Goal: Transaction & Acquisition: Purchase product/service

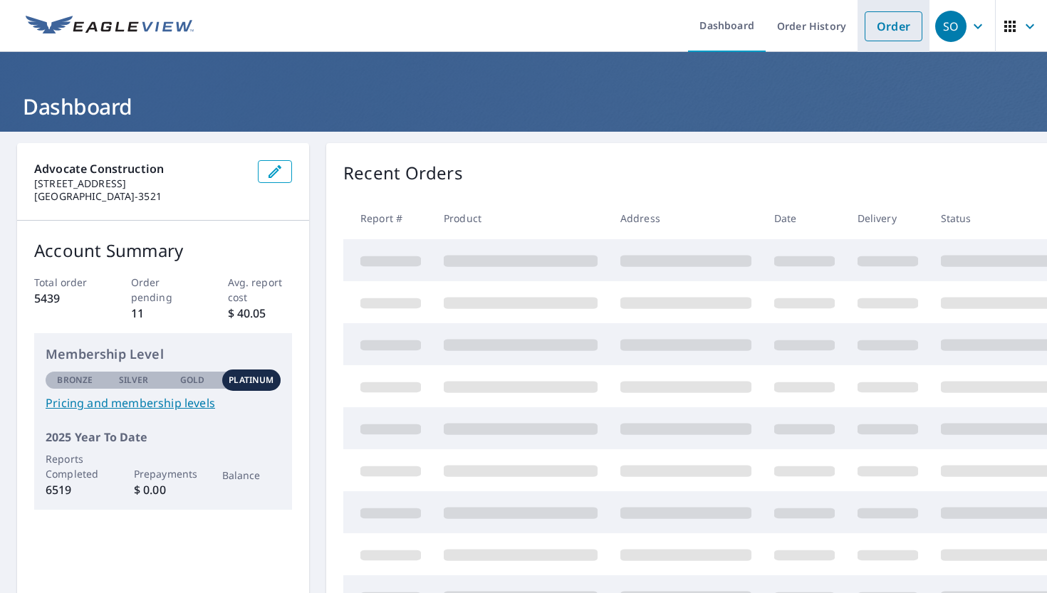
click at [895, 28] on link "Order" at bounding box center [894, 26] width 58 height 30
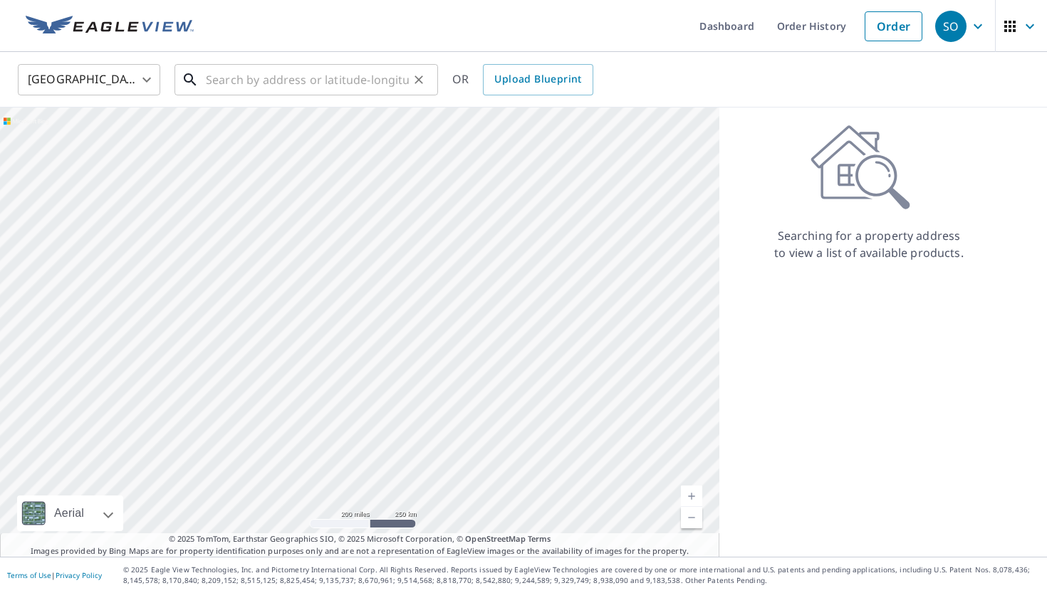
click at [237, 88] on input "text" at bounding box center [307, 80] width 203 height 40
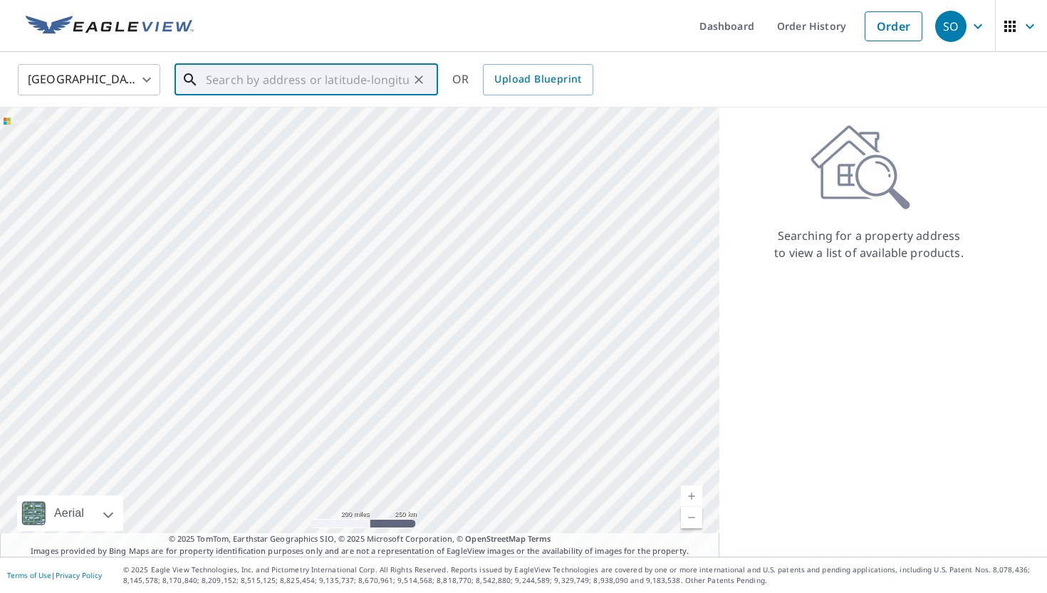
paste input "[STREET_ADDRESS][PERSON_NAME]"
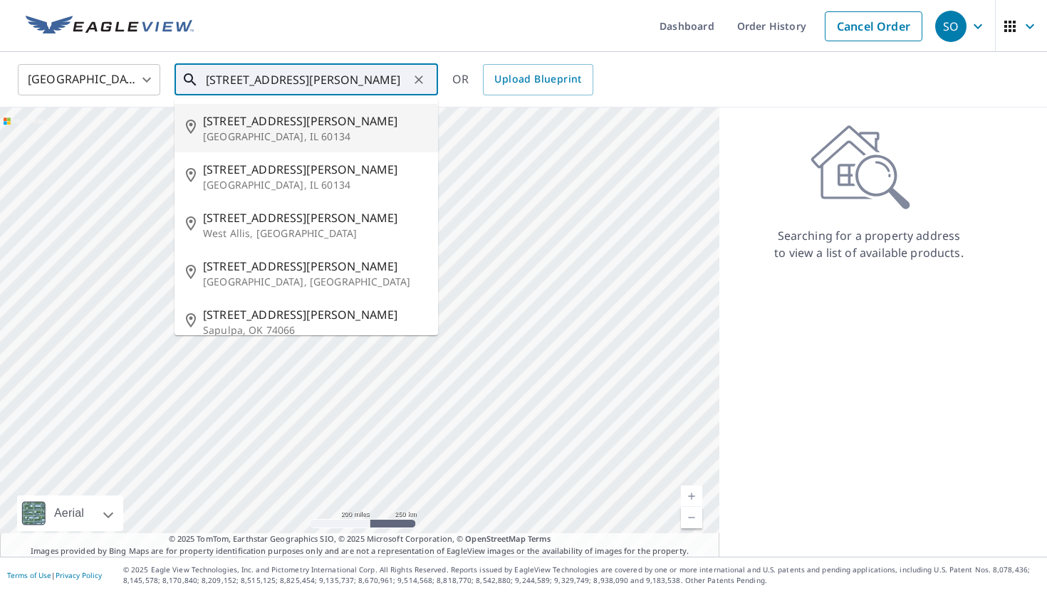
click at [319, 135] on p "[GEOGRAPHIC_DATA], IL 60134" at bounding box center [315, 137] width 224 height 14
type input "[STREET_ADDRESS][PERSON_NAME]"
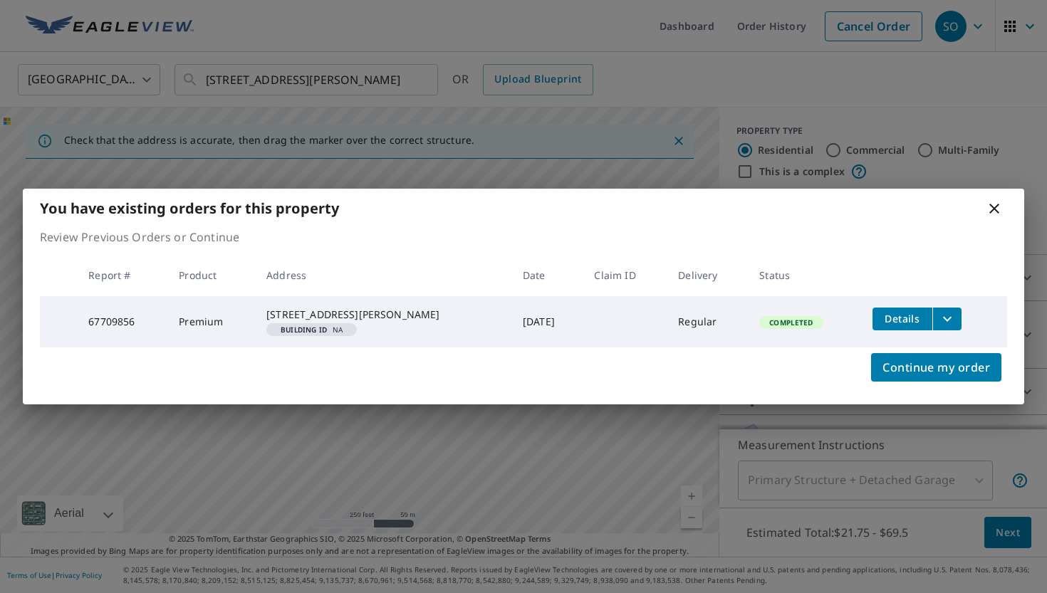
click at [943, 318] on icon "filesDropdownBtn-67709856" at bounding box center [947, 319] width 17 height 17
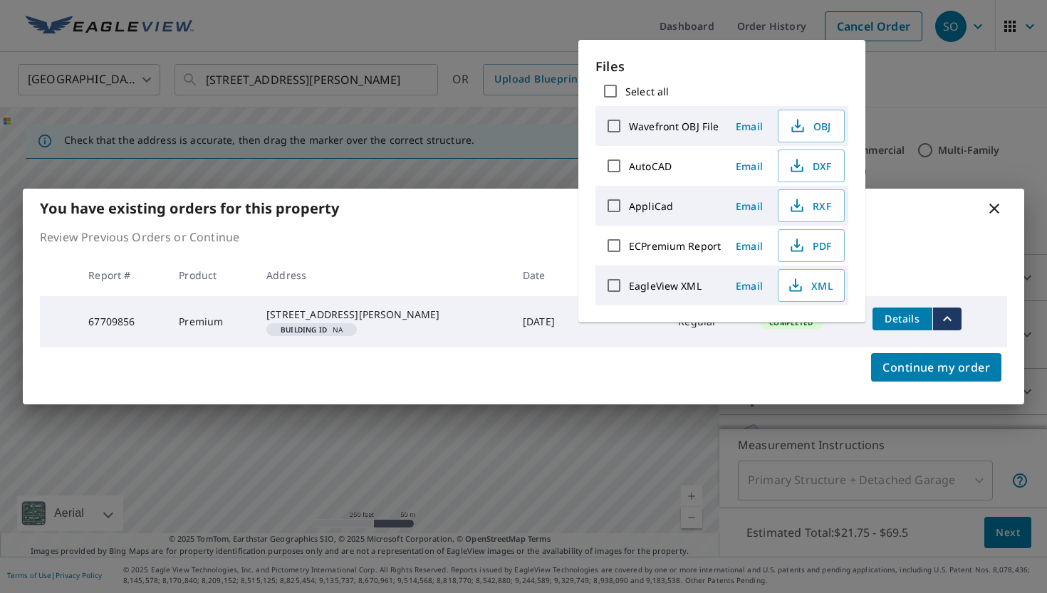
click at [773, 398] on div "Continue my order" at bounding box center [524, 376] width 1002 height 57
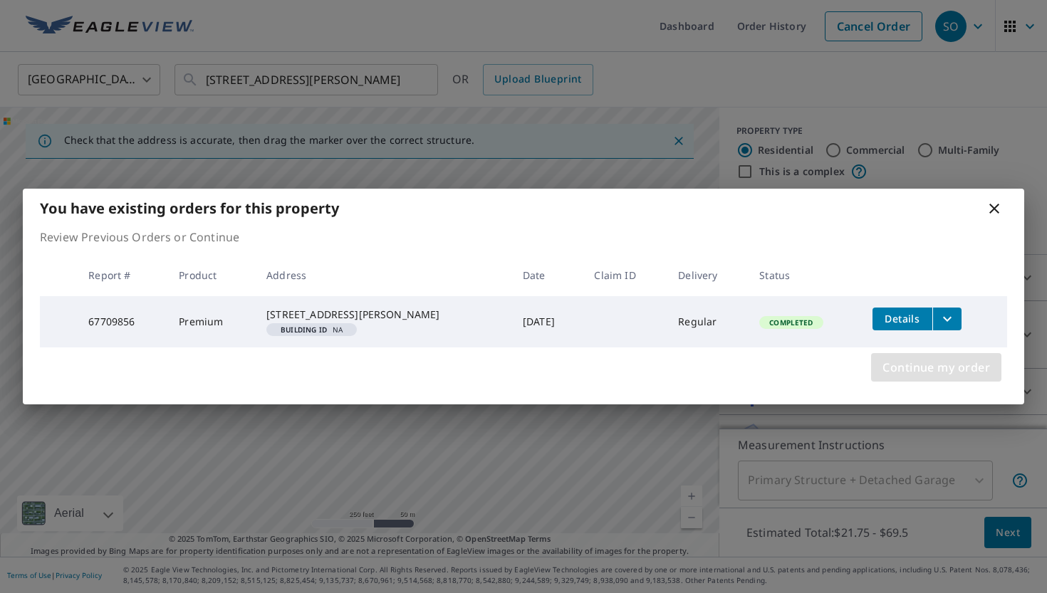
click at [948, 378] on span "Continue my order" at bounding box center [937, 368] width 108 height 20
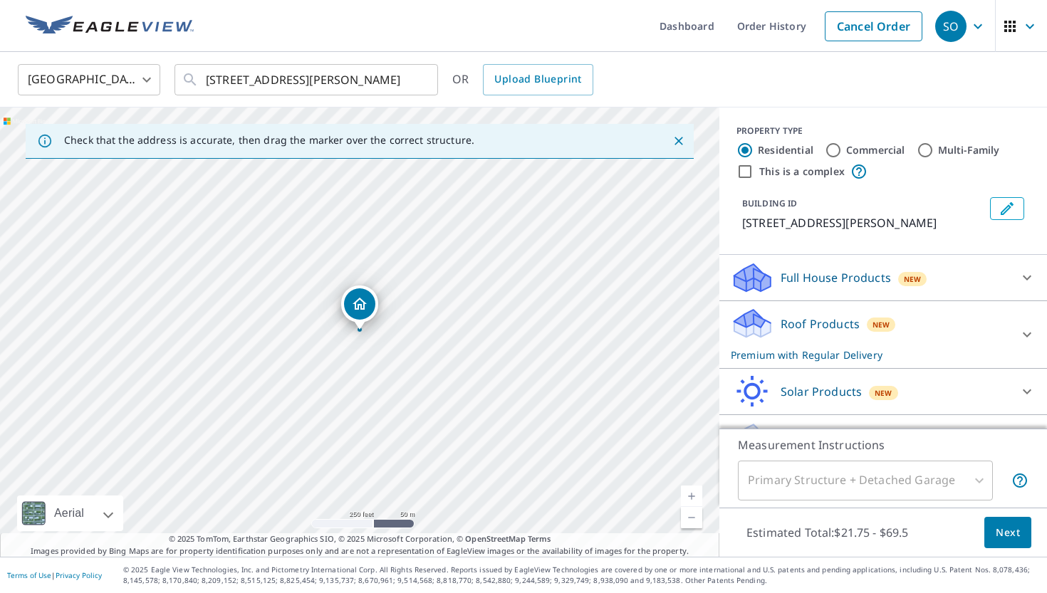
scroll to position [33, 0]
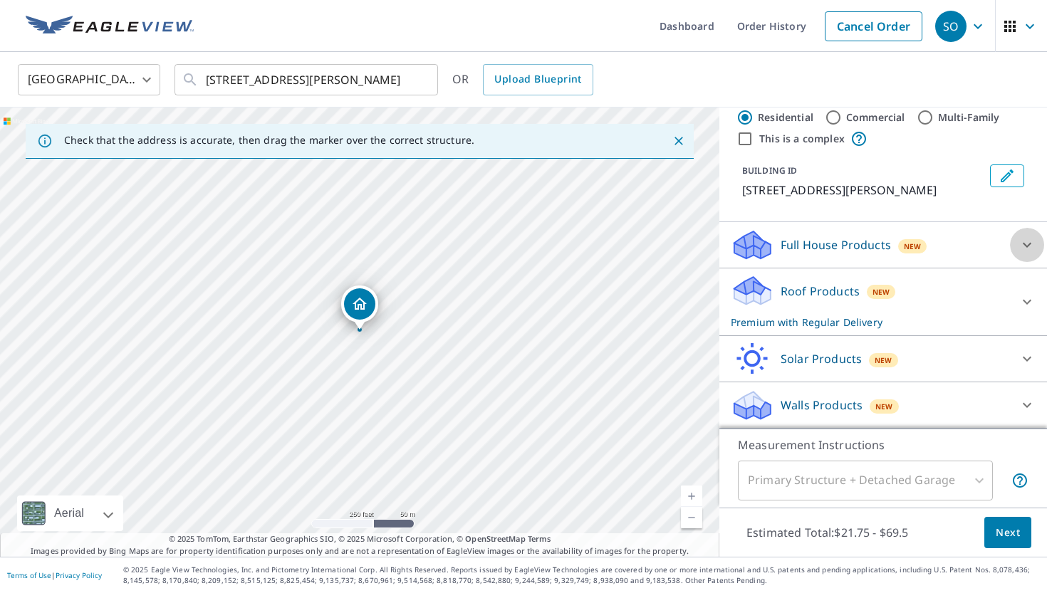
click at [1032, 253] on div at bounding box center [1027, 245] width 34 height 34
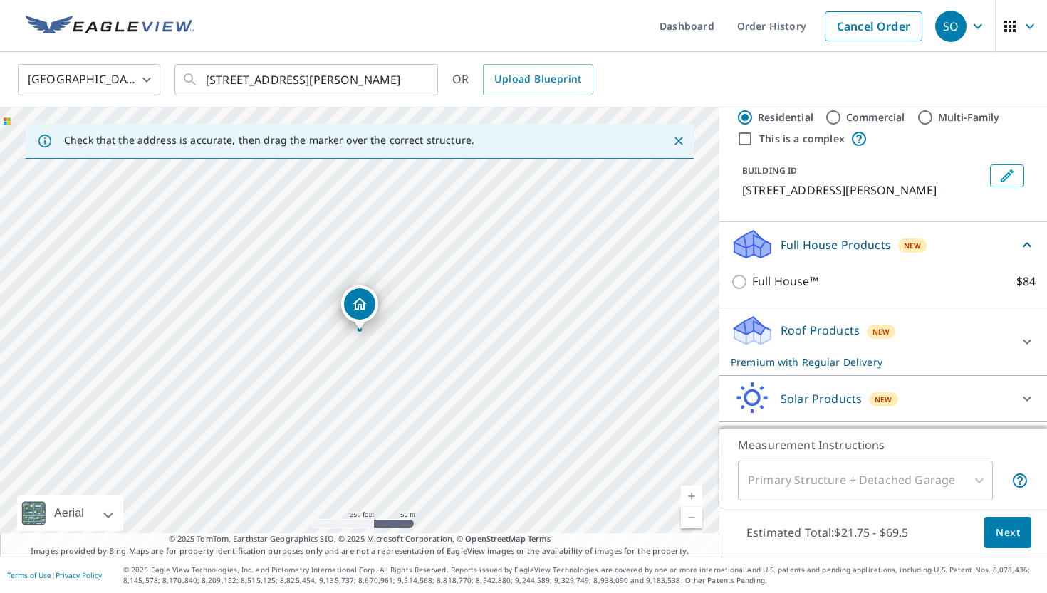
scroll to position [73, 0]
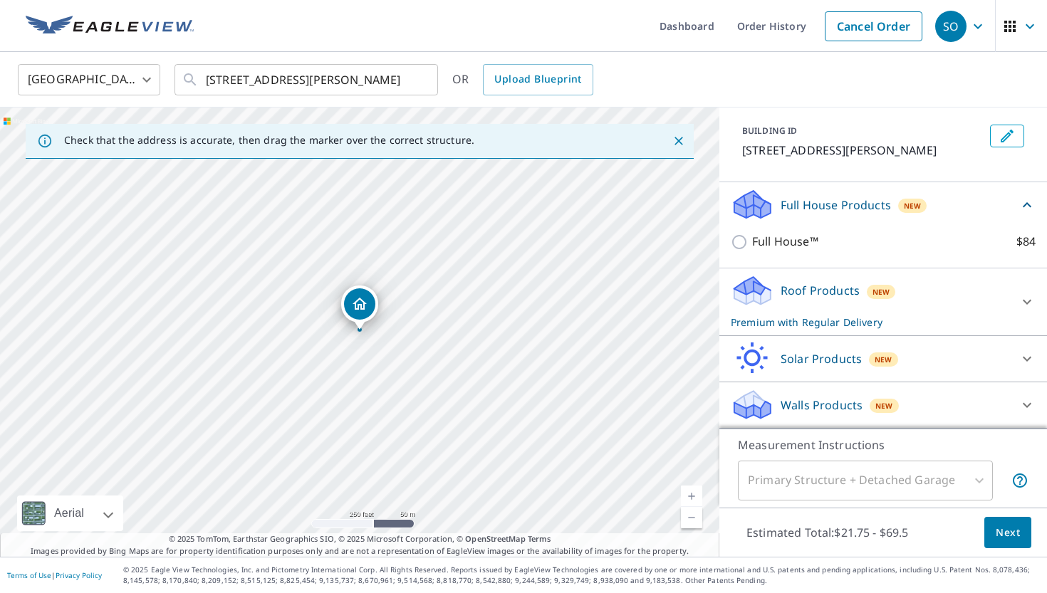
click at [952, 400] on div "Walls Products New" at bounding box center [870, 404] width 279 height 33
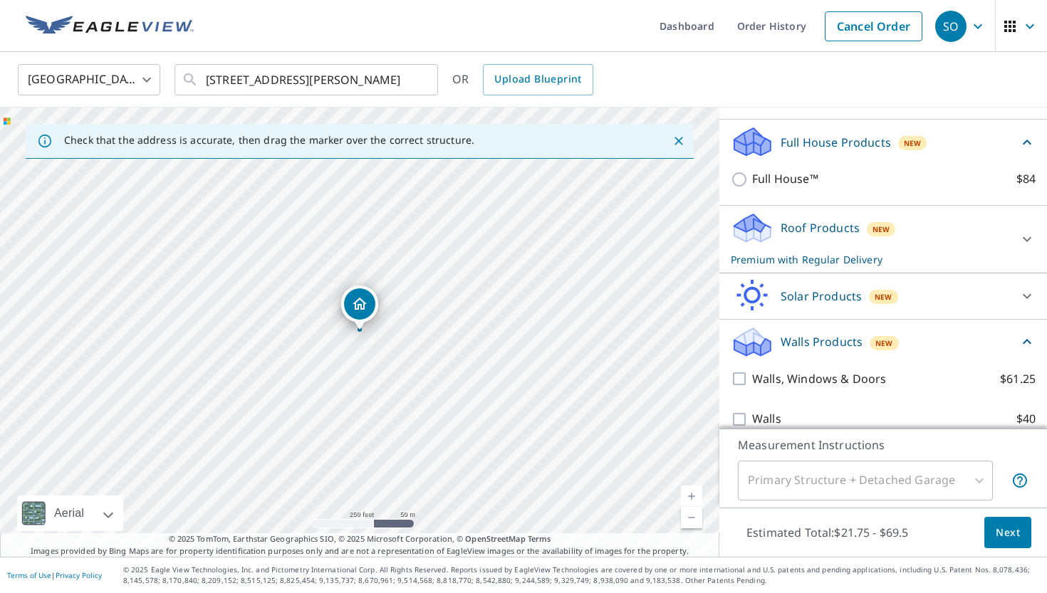
scroll to position [154, 0]
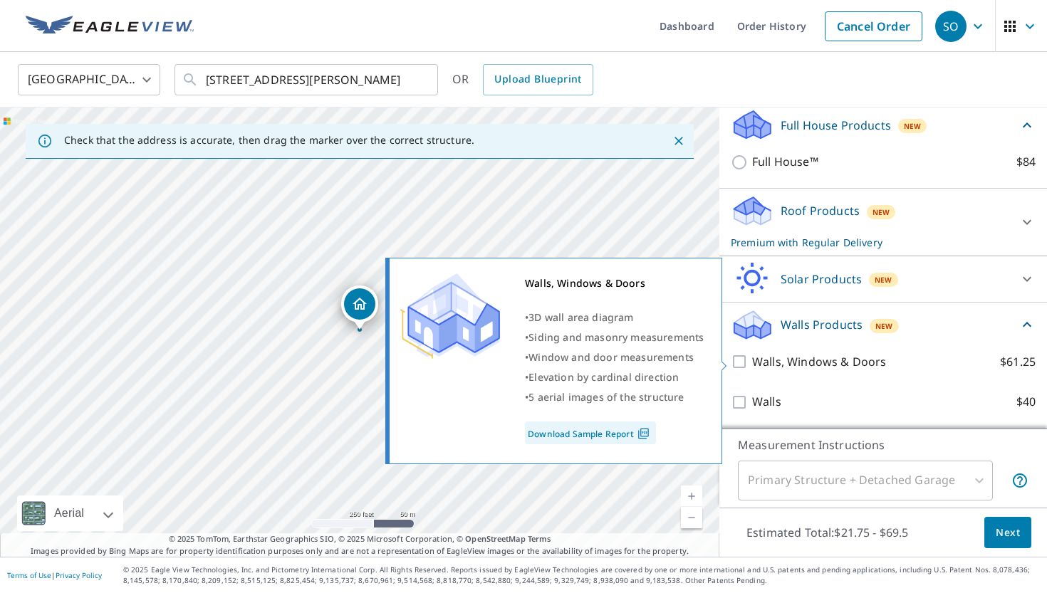
click at [734, 358] on input "Walls, Windows & Doors $61.25" at bounding box center [741, 361] width 21 height 17
checkbox input "true"
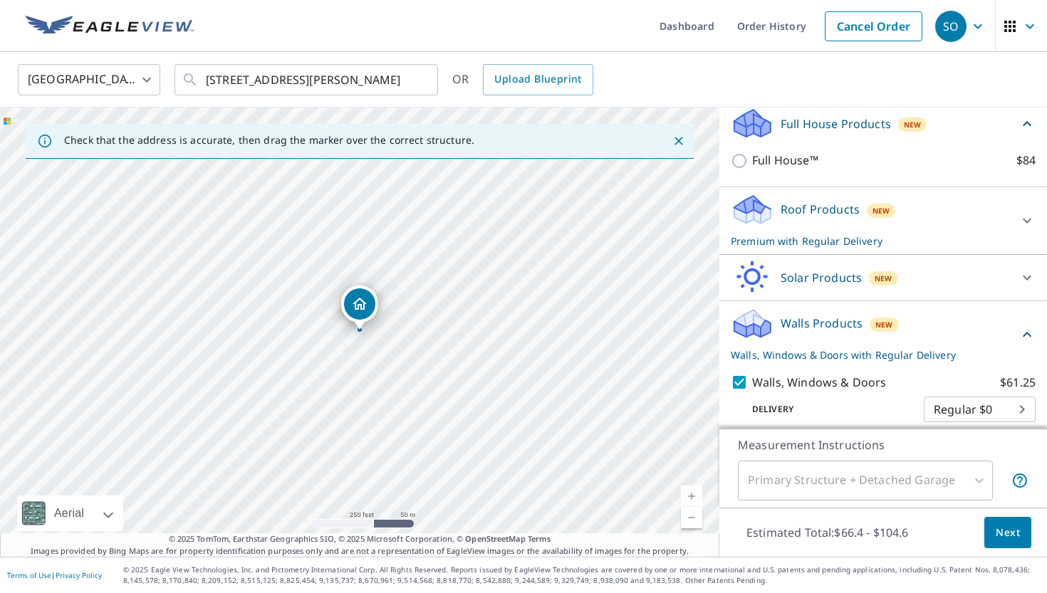
scroll to position [207, 0]
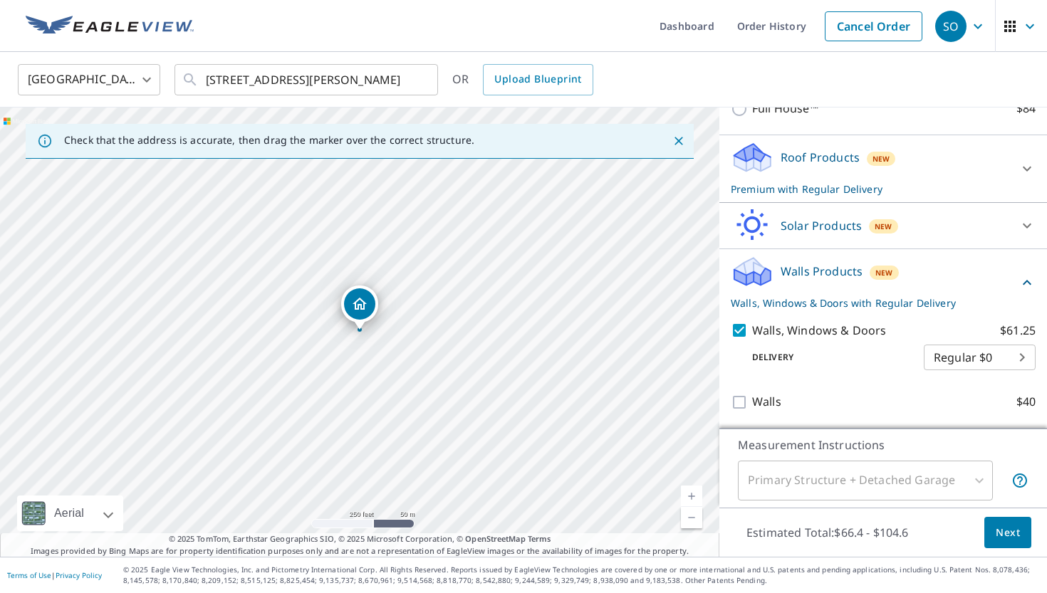
click at [1010, 533] on span "Next" at bounding box center [1008, 533] width 24 height 18
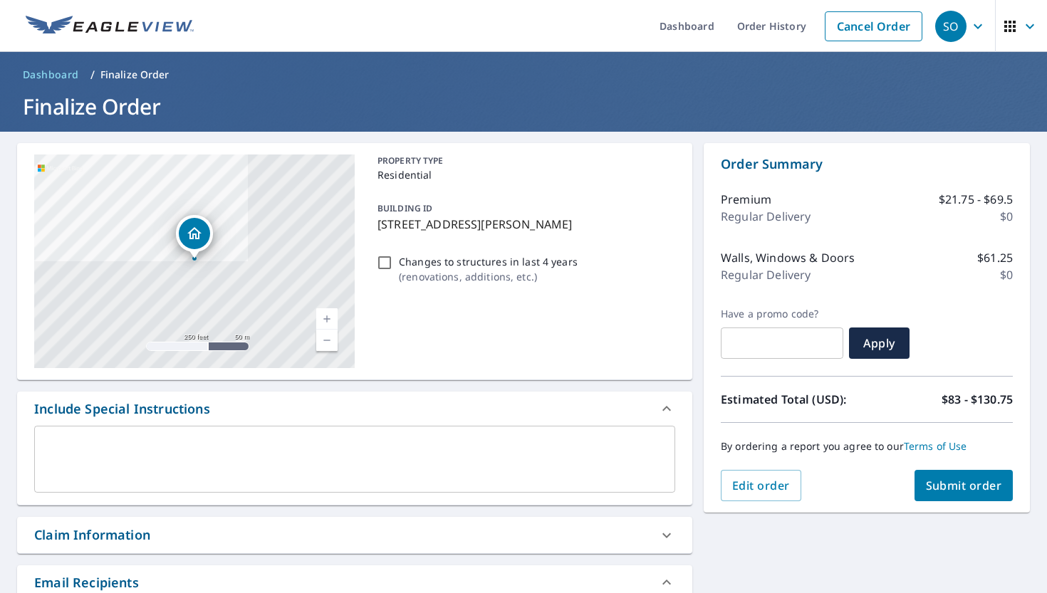
click at [956, 489] on span "Submit order" at bounding box center [964, 486] width 76 height 16
checkbox input "true"
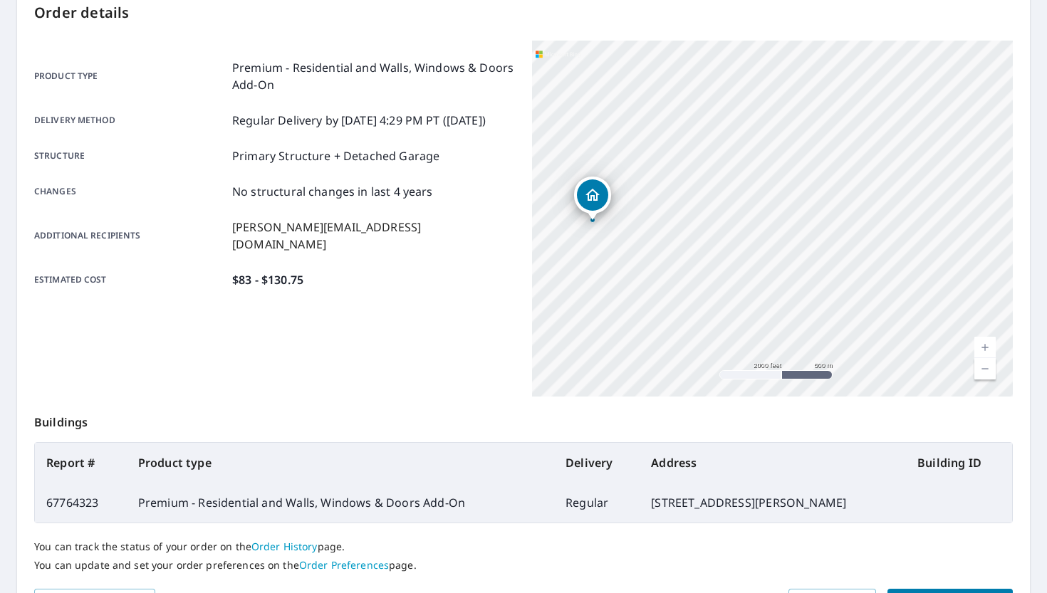
scroll to position [244, 0]
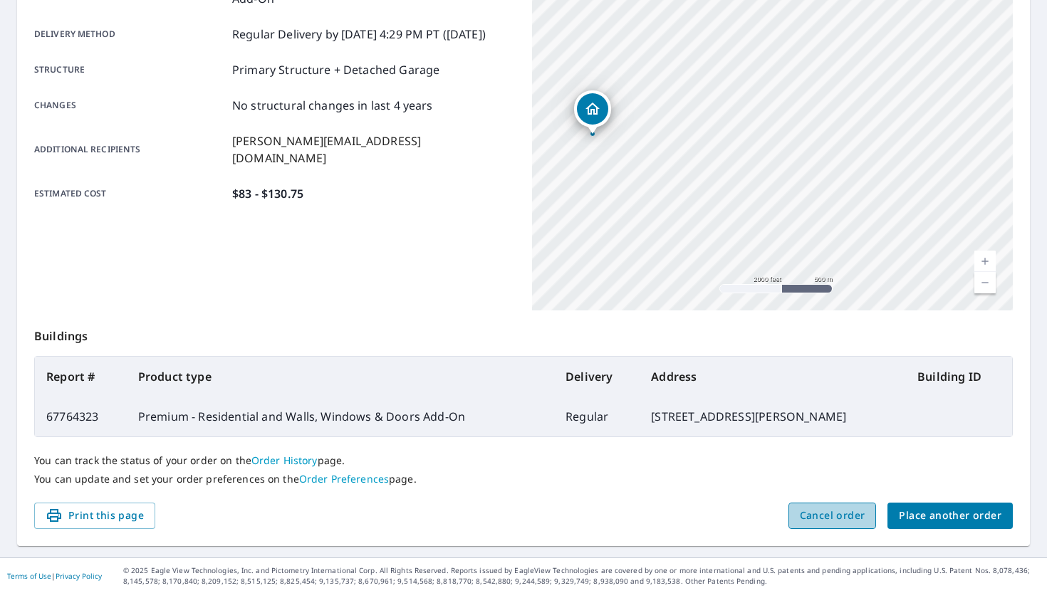
click at [821, 517] on span "Cancel order" at bounding box center [833, 516] width 66 height 18
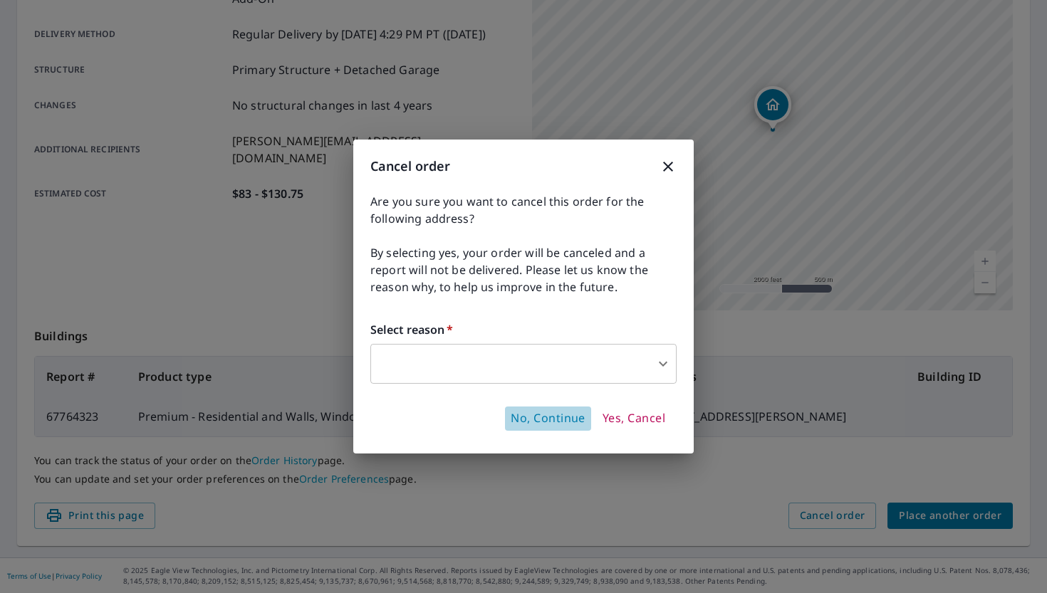
click at [556, 420] on span "No, Continue" at bounding box center [548, 419] width 75 height 16
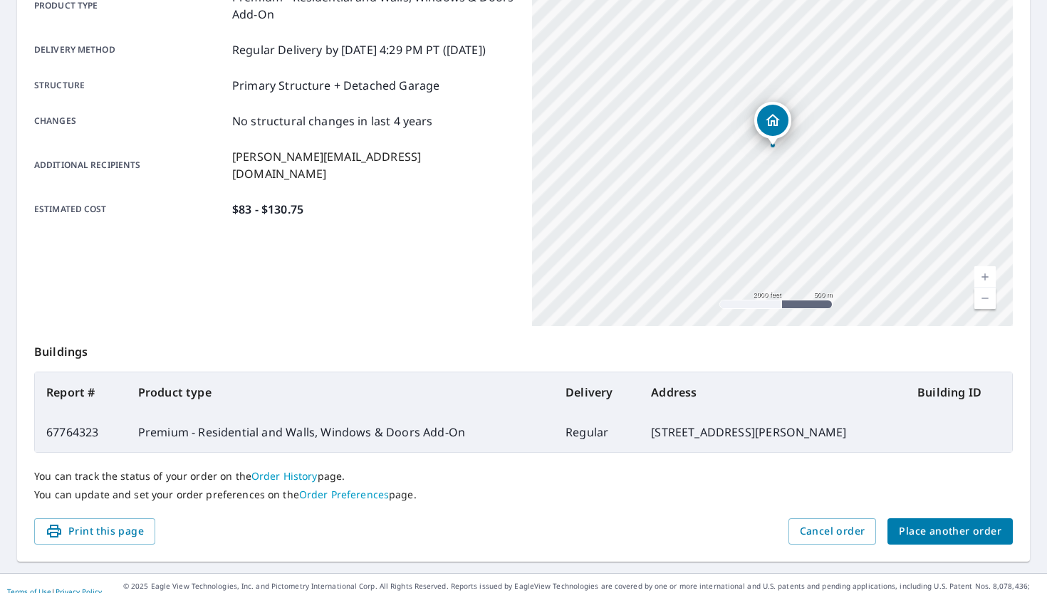
scroll to position [0, 0]
